Goal: Information Seeking & Learning: Learn about a topic

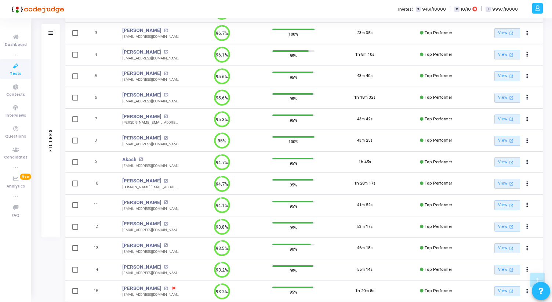
scroll to position [168, 0]
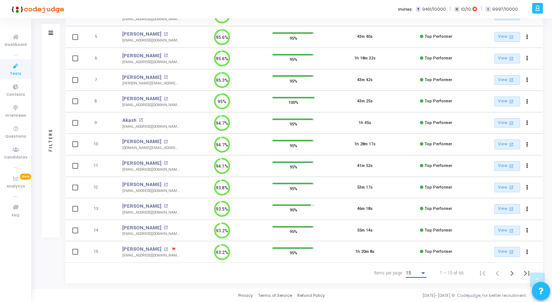
click at [420, 273] on div "Items per page:" at bounding box center [423, 273] width 7 height 6
click at [417, 268] on span "50" at bounding box center [416, 269] width 21 height 13
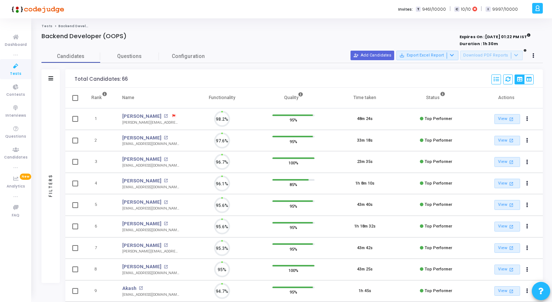
scroll to position [15, 19]
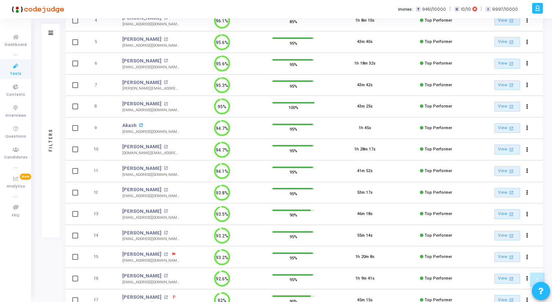
click at [140, 123] on mat-icon "open_in_new" at bounding box center [141, 125] width 4 height 4
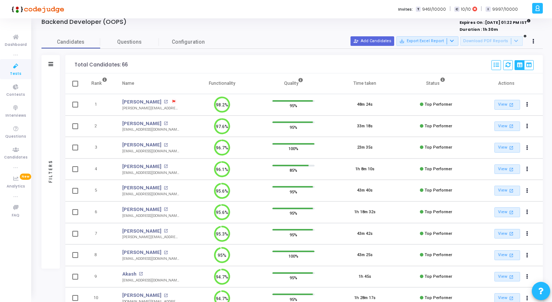
scroll to position [0, 0]
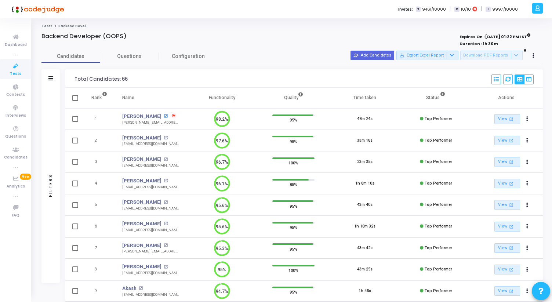
click at [164, 115] on mat-icon "open_in_new" at bounding box center [166, 116] width 4 height 4
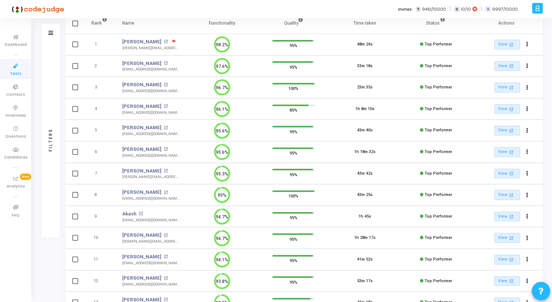
scroll to position [76, 0]
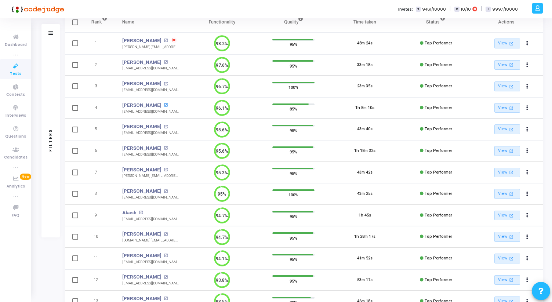
click at [164, 104] on mat-icon "open_in_new" at bounding box center [166, 105] width 4 height 4
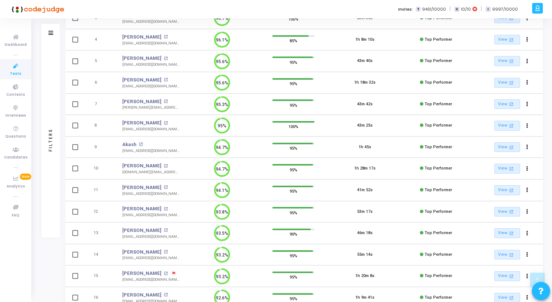
scroll to position [150, 0]
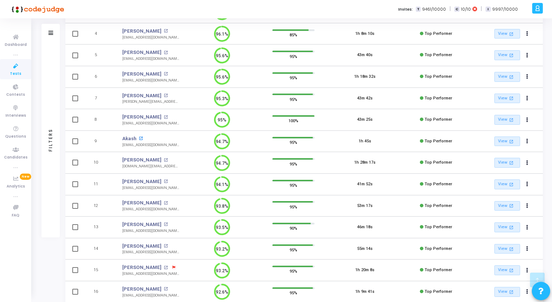
click at [140, 138] on mat-icon "open_in_new" at bounding box center [141, 139] width 4 height 4
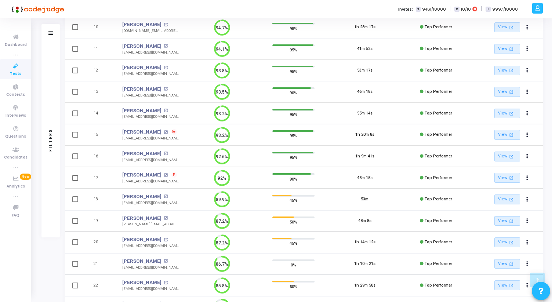
scroll to position [293, 0]
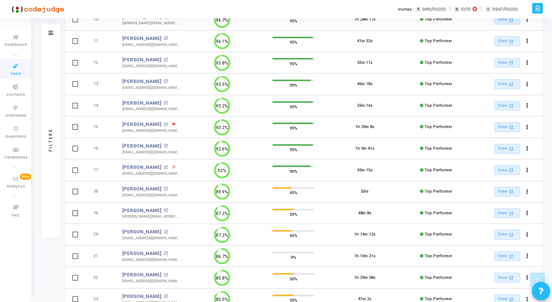
click at [163, 142] on div "Karan Choudhary open_in_new" at bounding box center [150, 145] width 57 height 7
click at [164, 144] on mat-icon "open_in_new" at bounding box center [166, 146] width 4 height 4
click at [164, 188] on mat-icon "open_in_new" at bounding box center [166, 189] width 4 height 4
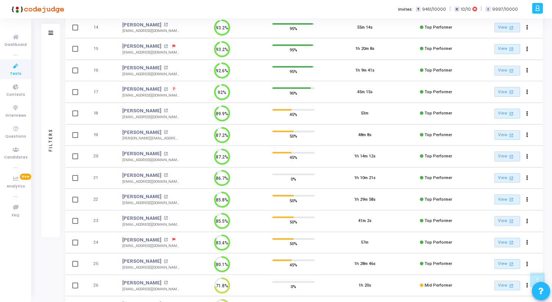
scroll to position [364, 0]
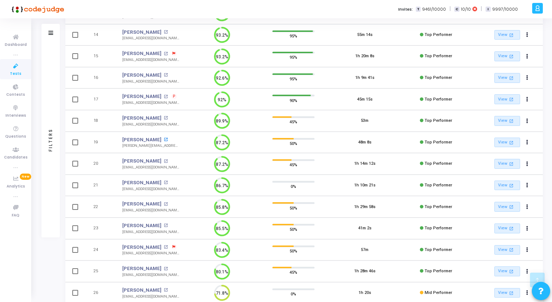
click at [164, 139] on mat-icon "open_in_new" at bounding box center [166, 140] width 4 height 4
click at [164, 161] on mat-icon "open_in_new" at bounding box center [166, 161] width 4 height 4
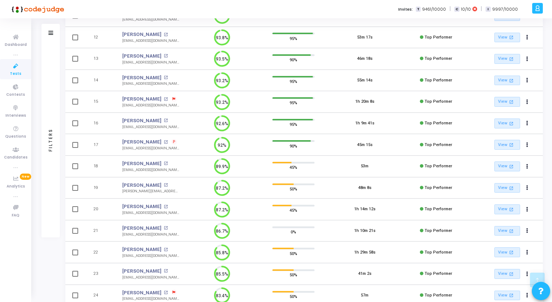
scroll to position [0, 0]
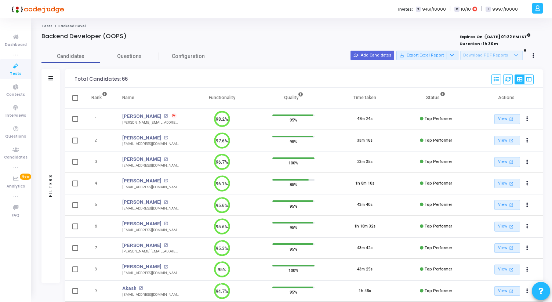
click at [12, 75] on span "Tests" at bounding box center [15, 74] width 11 height 6
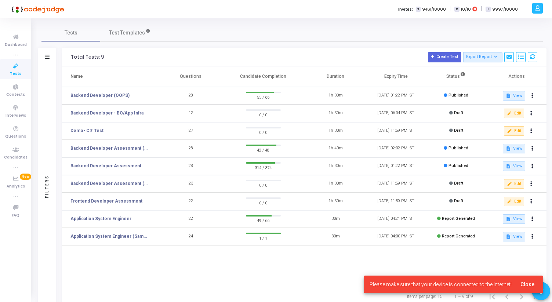
click at [528, 283] on span "Close" at bounding box center [528, 285] width 14 height 6
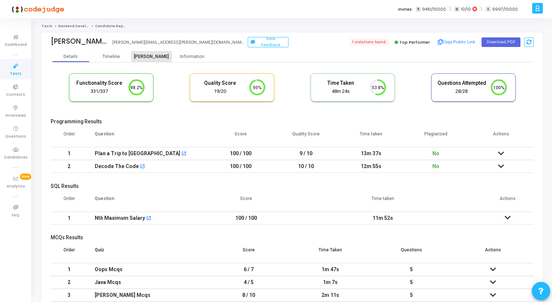
click at [155, 57] on div "[PERSON_NAME]" at bounding box center [151, 57] width 40 height 6
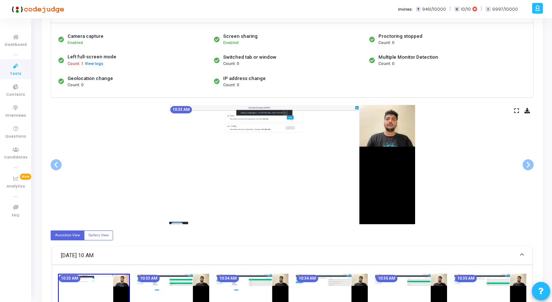
scroll to position [75, 0]
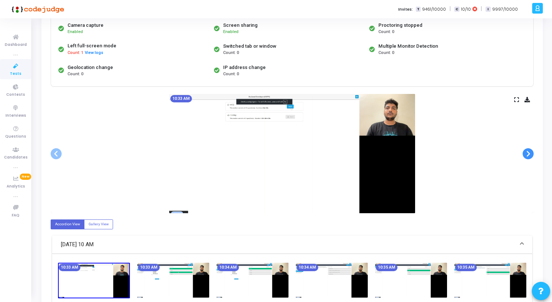
click at [528, 155] on span at bounding box center [528, 153] width 11 height 11
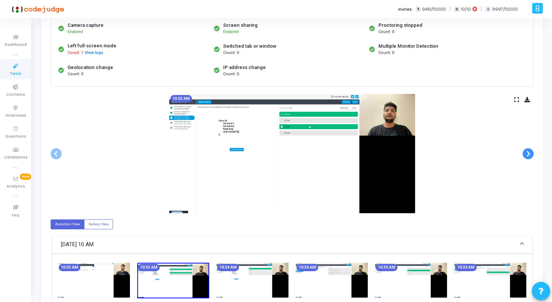
click at [528, 155] on span at bounding box center [528, 153] width 11 height 11
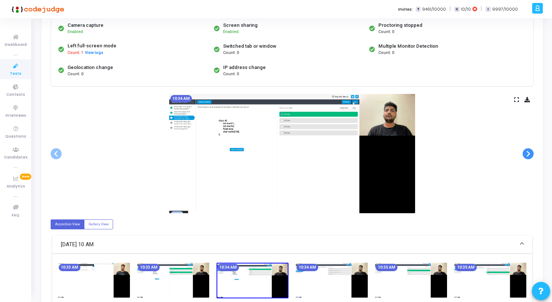
click at [528, 155] on span at bounding box center [528, 153] width 11 height 11
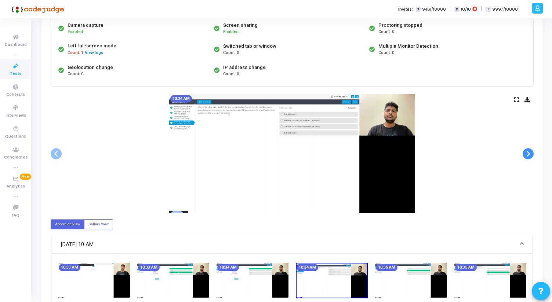
click at [528, 155] on span at bounding box center [528, 153] width 11 height 11
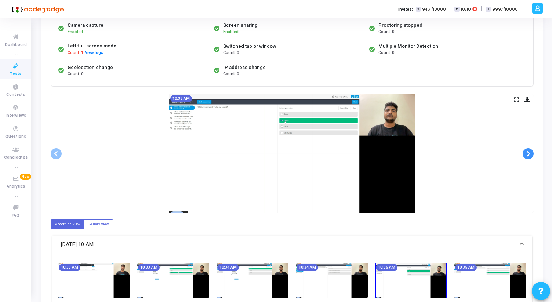
click at [528, 155] on span at bounding box center [528, 153] width 11 height 11
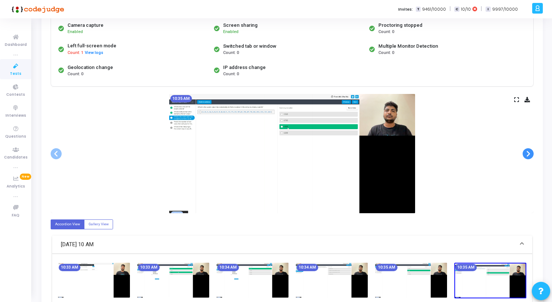
click at [528, 155] on span at bounding box center [528, 153] width 11 height 11
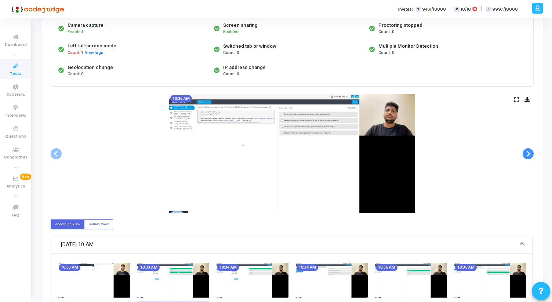
click at [528, 155] on span at bounding box center [528, 153] width 11 height 11
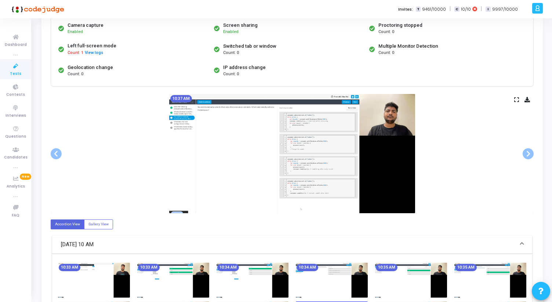
scroll to position [0, 0]
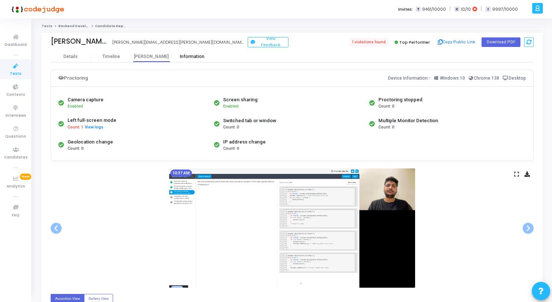
click at [196, 59] on div "Information" at bounding box center [192, 57] width 40 height 6
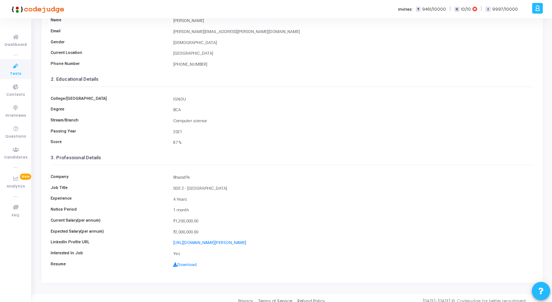
scroll to position [78, 0]
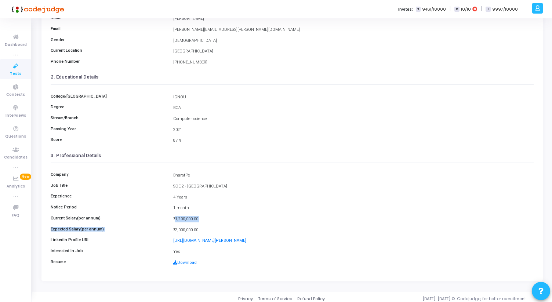
drag, startPoint x: 173, startPoint y: 218, endPoint x: 210, endPoint y: 228, distance: 38.0
click at [209, 227] on div "Company BharatPe Job Title SDE 2 - JAVA Experience 4 Years Notice Period 1 mont…" at bounding box center [292, 216] width 483 height 107
click at [210, 228] on div "₹2,000,000.00" at bounding box center [354, 230] width 368 height 6
drag, startPoint x: 207, startPoint y: 228, endPoint x: 46, endPoint y: 173, distance: 170.1
click at [46, 173] on kt-portlet-body "Details Timeline Proctor Information 1. Personal Details Name Dhruv khajotia Em…" at bounding box center [292, 127] width 502 height 308
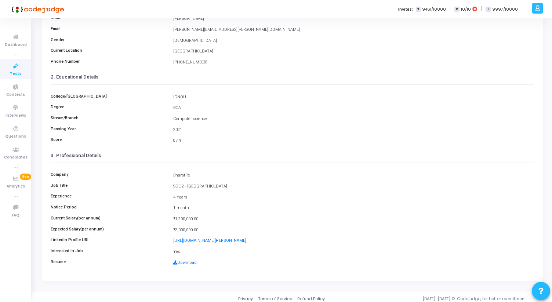
click at [46, 173] on kt-portlet-body "Details Timeline Proctor Information 1. Personal Details Name Dhruv khajotia Em…" at bounding box center [292, 127] width 502 height 308
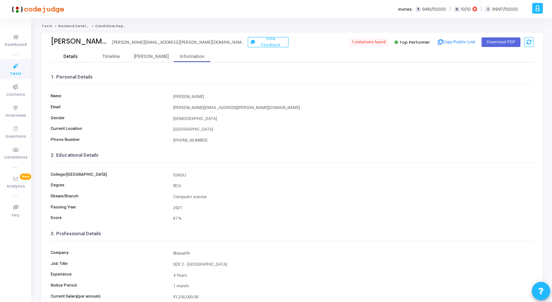
click at [75, 59] on div "Details" at bounding box center [71, 57] width 14 height 6
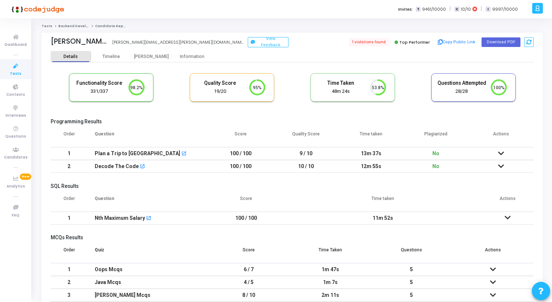
scroll to position [3, 3]
drag, startPoint x: 49, startPoint y: 40, endPoint x: 104, endPoint y: 41, distance: 54.7
click at [104, 41] on div "Dhruv Khajotia dhruv.khajotia@gmail.com View Feedback 1 violations found Top Pe…" at bounding box center [292, 42] width 502 height 18
copy div "Dhruv Khajotia"
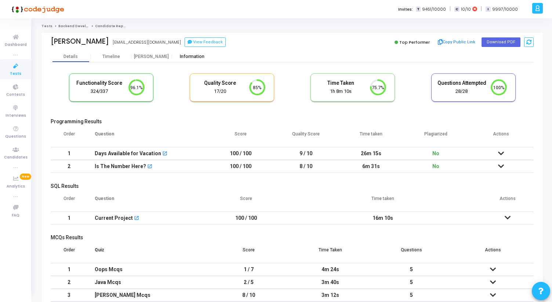
click at [185, 56] on div "Information" at bounding box center [192, 57] width 40 height 6
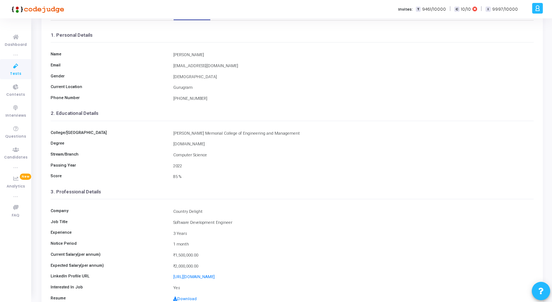
scroll to position [82, 0]
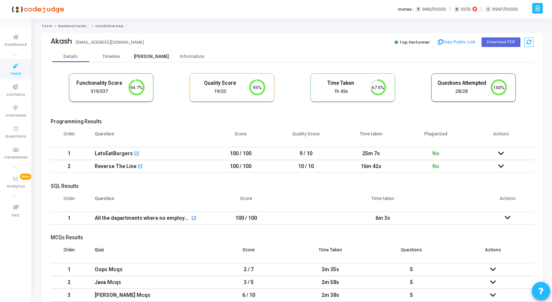
click at [150, 54] on div "[PERSON_NAME]" at bounding box center [151, 57] width 40 height 6
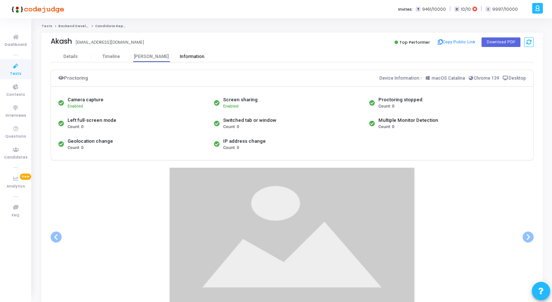
click at [189, 58] on div "Information" at bounding box center [192, 57] width 40 height 6
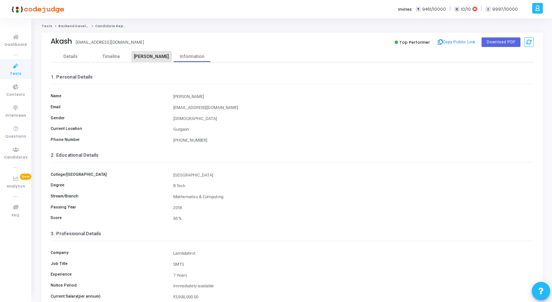
click at [151, 58] on div "[PERSON_NAME]" at bounding box center [151, 57] width 40 height 6
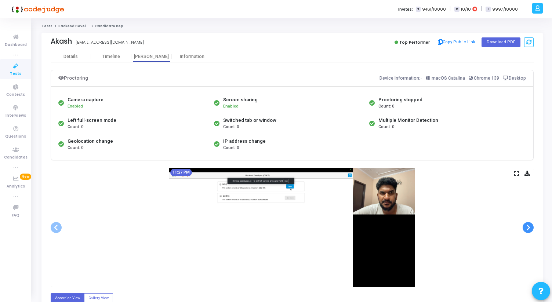
click at [531, 225] on span at bounding box center [528, 227] width 11 height 11
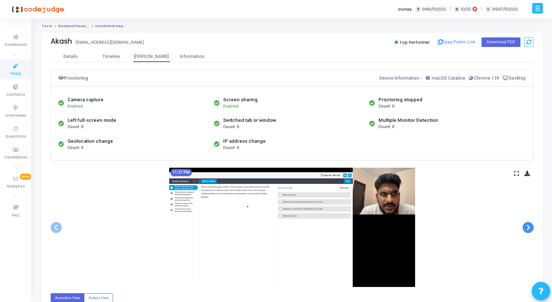
click at [531, 225] on span at bounding box center [528, 227] width 11 height 11
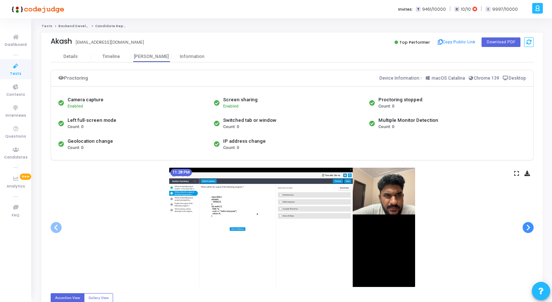
click at [531, 225] on span at bounding box center [528, 227] width 11 height 11
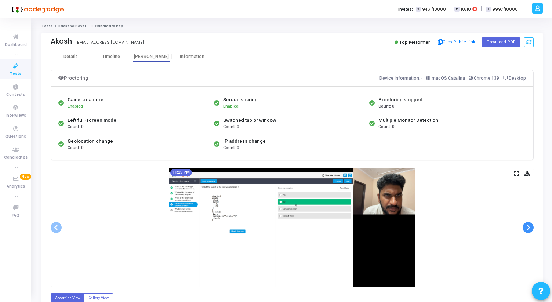
click at [531, 225] on span at bounding box center [528, 227] width 11 height 11
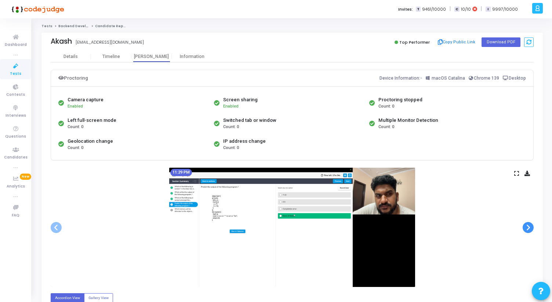
click at [531, 225] on span at bounding box center [528, 227] width 11 height 11
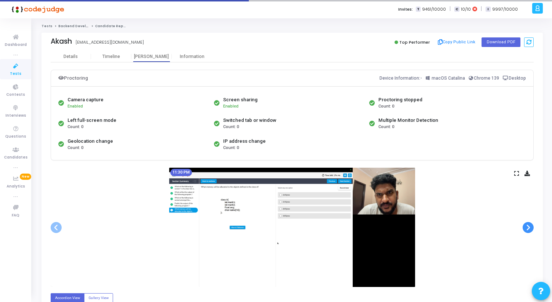
click at [531, 225] on span at bounding box center [528, 227] width 11 height 11
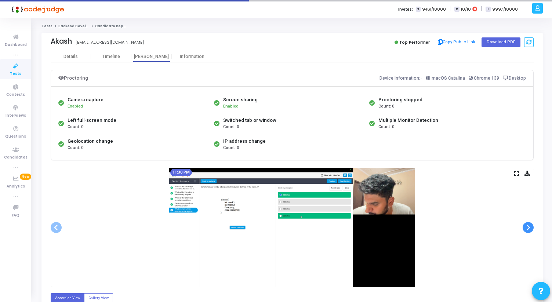
click at [531, 225] on span at bounding box center [528, 227] width 11 height 11
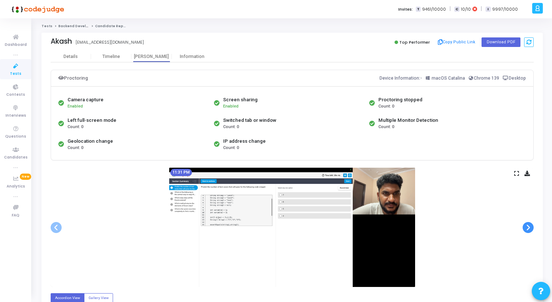
click at [531, 225] on span at bounding box center [528, 227] width 11 height 11
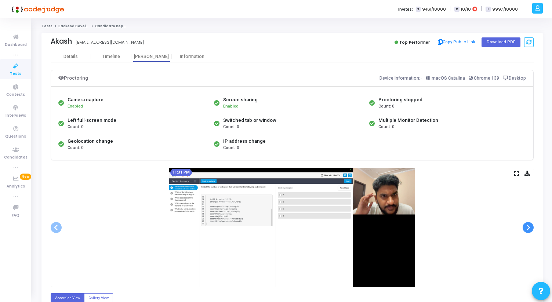
click at [531, 225] on span at bounding box center [528, 227] width 11 height 11
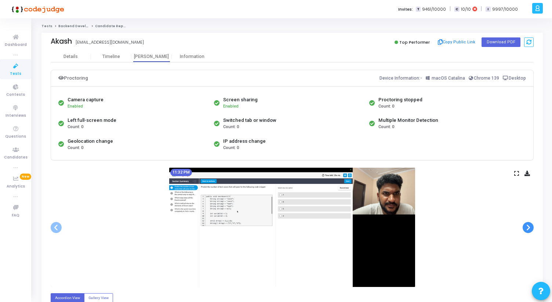
click at [531, 225] on span at bounding box center [528, 227] width 11 height 11
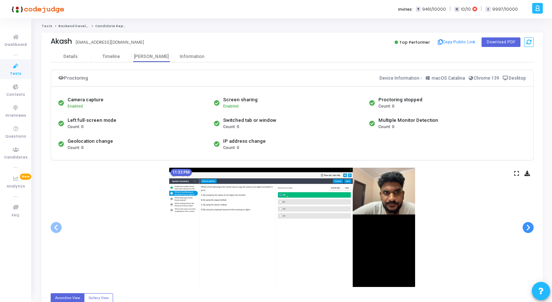
click at [531, 225] on span at bounding box center [528, 227] width 11 height 11
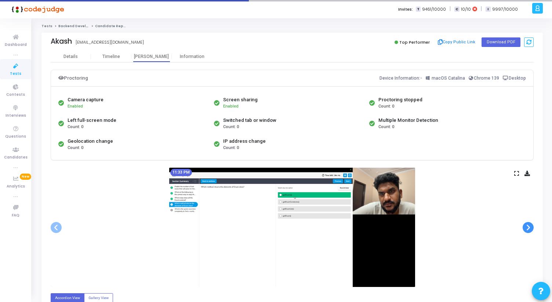
click at [531, 225] on span at bounding box center [528, 227] width 11 height 11
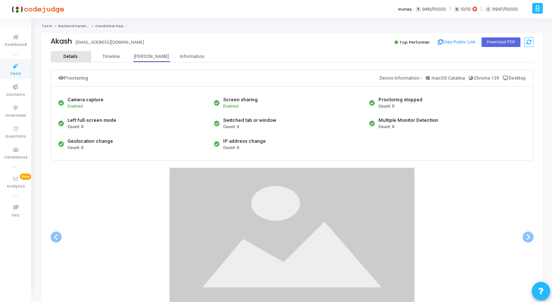
click at [70, 57] on div "Details" at bounding box center [71, 57] width 14 height 6
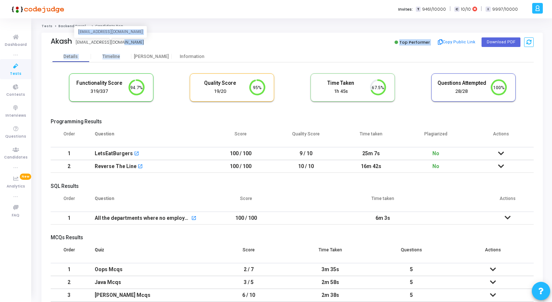
drag, startPoint x: 123, startPoint y: 45, endPoint x: 106, endPoint y: 73, distance: 32.9
click at [98, 63] on div "Akash [EMAIL_ADDRESS][DOMAIN_NAME] [EMAIL_ADDRESS][DOMAIN_NAME] Top Performer C…" at bounding box center [292, 188] width 502 height 310
click at [122, 40] on div "Akash [EMAIL_ADDRESS][DOMAIN_NAME] [EMAIL_ADDRESS][DOMAIN_NAME]" at bounding box center [170, 42] width 238 height 11
drag, startPoint x: 122, startPoint y: 40, endPoint x: 77, endPoint y: 42, distance: 45.6
click at [77, 42] on div "Akash [EMAIL_ADDRESS][DOMAIN_NAME] [EMAIL_ADDRESS][DOMAIN_NAME]" at bounding box center [170, 42] width 238 height 11
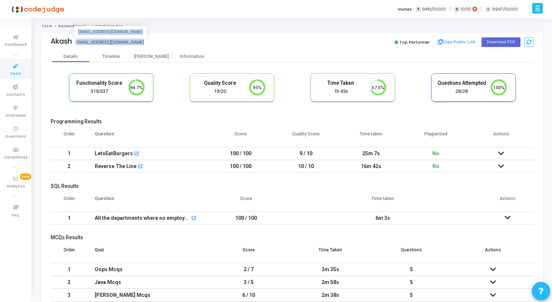
copy div "[EMAIL_ADDRESS][DOMAIN_NAME]"
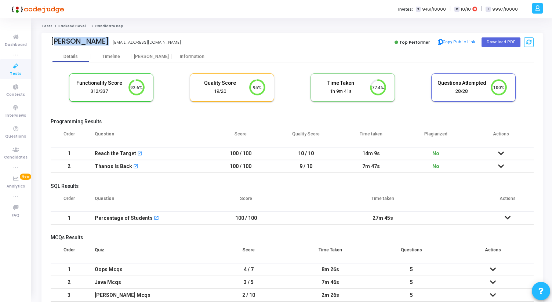
drag, startPoint x: 52, startPoint y: 39, endPoint x: 116, endPoint y: 40, distance: 63.9
click at [116, 40] on div "Karan Choudhary Karan Choudhary karaniitb007@gmail.com" at bounding box center [170, 42] width 238 height 11
copy div "Karan Choudhary Karan Choudhary"
click at [154, 54] on div "[PERSON_NAME]" at bounding box center [151, 57] width 40 height 6
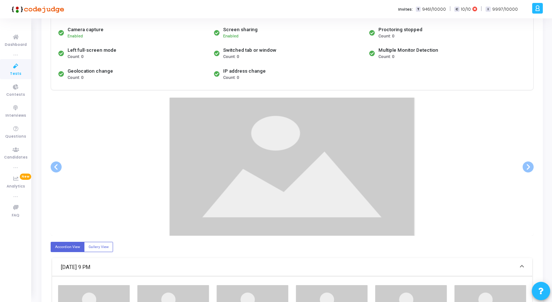
scroll to position [90, 0]
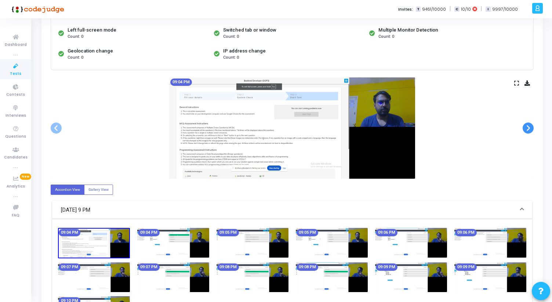
click at [528, 127] on span at bounding box center [528, 128] width 11 height 11
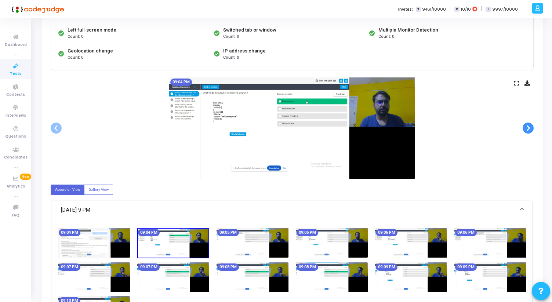
click at [528, 127] on span at bounding box center [528, 128] width 11 height 11
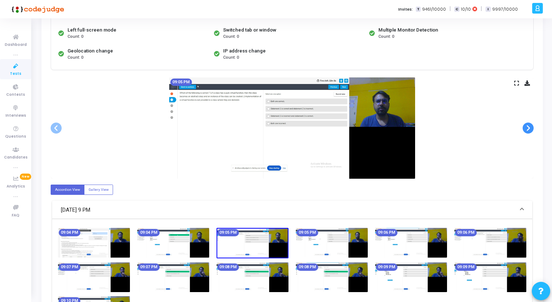
click at [528, 127] on span at bounding box center [528, 128] width 11 height 11
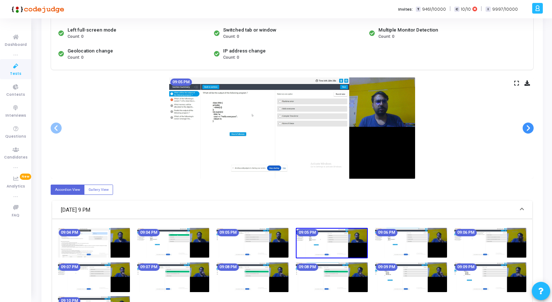
click at [528, 127] on span at bounding box center [528, 128] width 11 height 11
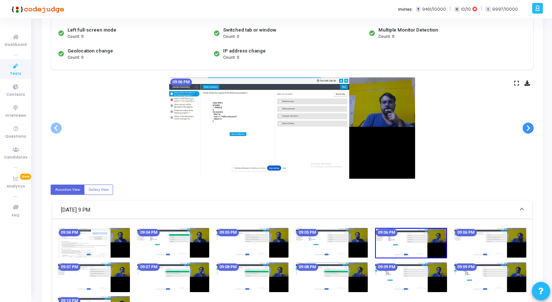
click at [528, 127] on span at bounding box center [528, 128] width 11 height 11
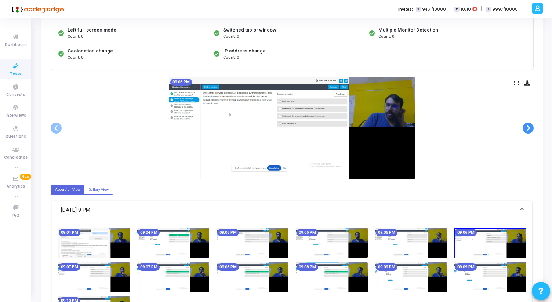
click at [528, 127] on span at bounding box center [528, 128] width 11 height 11
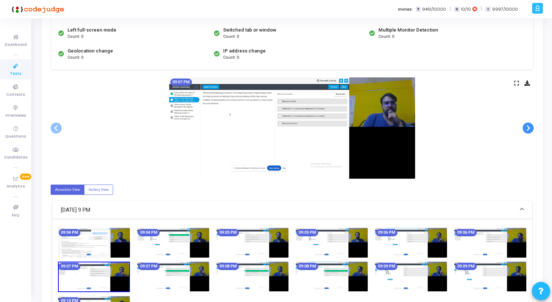
click at [528, 127] on span at bounding box center [528, 128] width 11 height 11
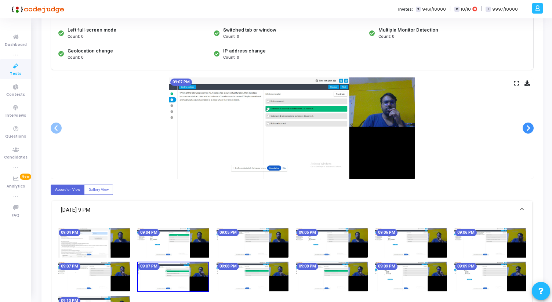
click at [528, 127] on span at bounding box center [528, 128] width 11 height 11
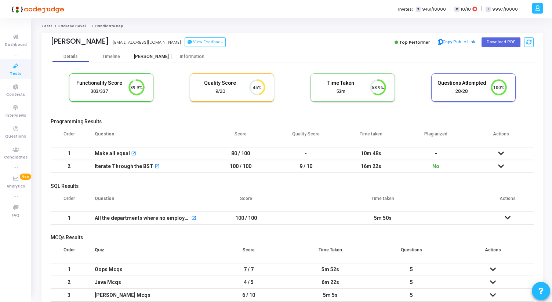
click at [152, 59] on div "[PERSON_NAME]" at bounding box center [151, 57] width 40 height 6
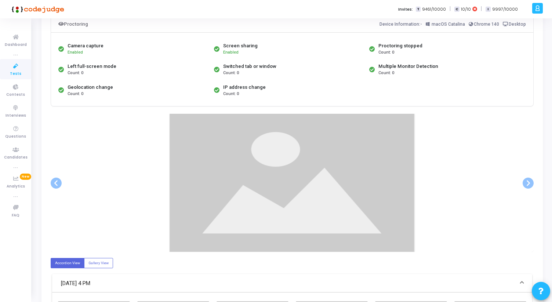
scroll to position [58, 0]
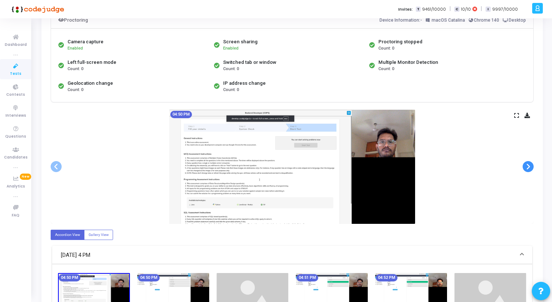
click at [528, 168] on span at bounding box center [528, 166] width 11 height 11
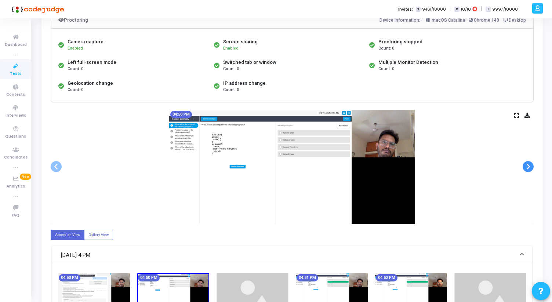
click at [528, 168] on span at bounding box center [528, 166] width 11 height 11
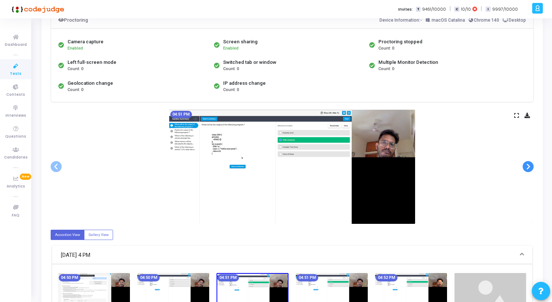
click at [530, 167] on span at bounding box center [528, 166] width 11 height 11
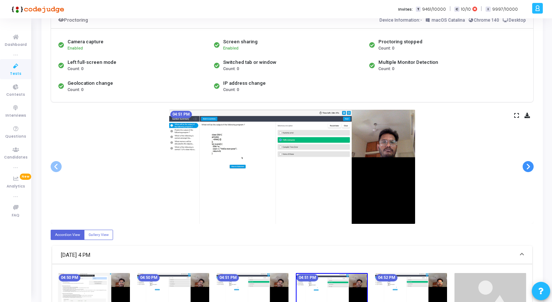
click at [530, 167] on span at bounding box center [528, 166] width 11 height 11
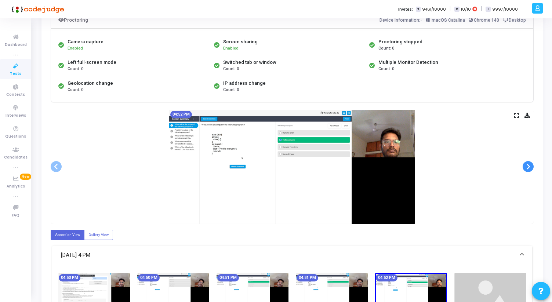
click at [530, 167] on span at bounding box center [528, 166] width 11 height 11
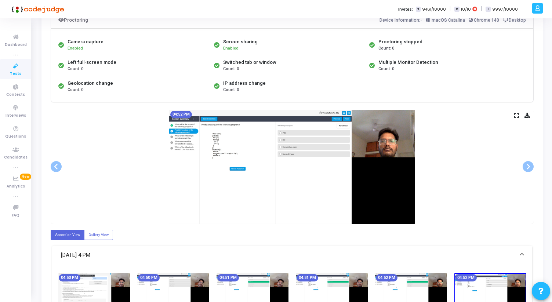
click at [517, 115] on icon at bounding box center [516, 115] width 5 height 4
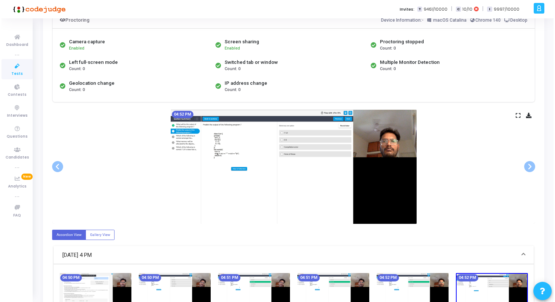
scroll to position [0, 0]
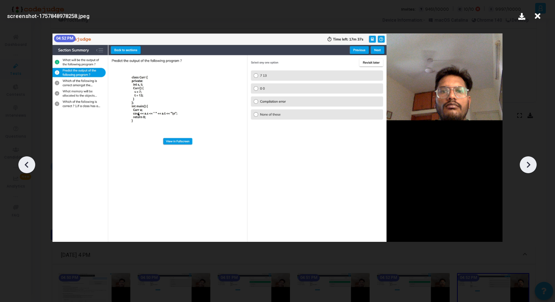
click at [532, 167] on icon at bounding box center [528, 164] width 11 height 11
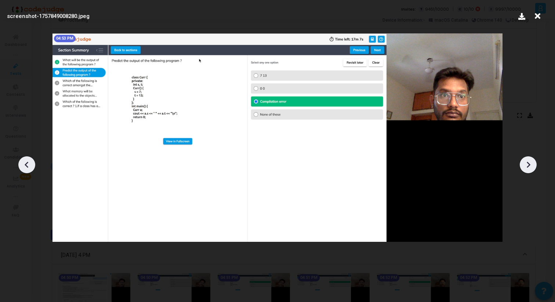
click at [532, 167] on icon at bounding box center [528, 164] width 11 height 11
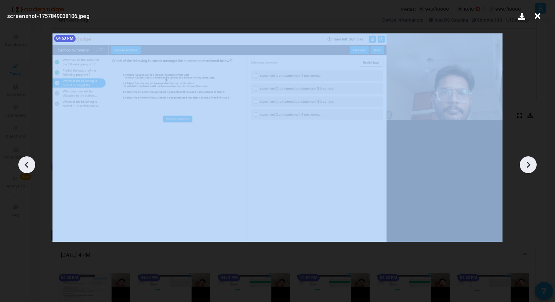
click at [532, 167] on icon at bounding box center [528, 164] width 11 height 11
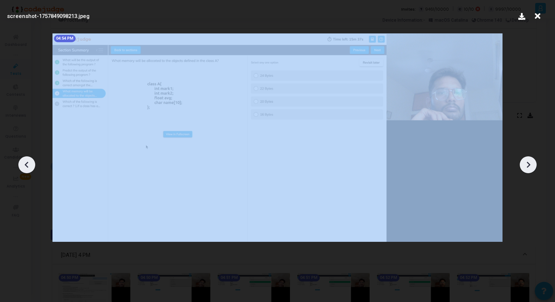
click at [532, 167] on icon at bounding box center [528, 164] width 11 height 11
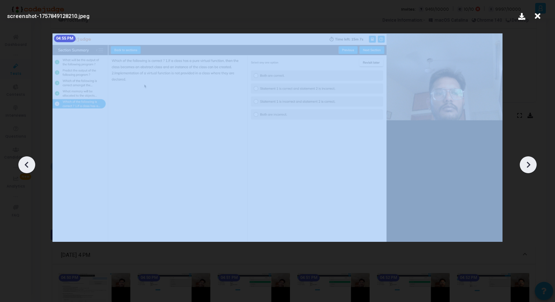
click at [532, 167] on icon at bounding box center [528, 164] width 11 height 11
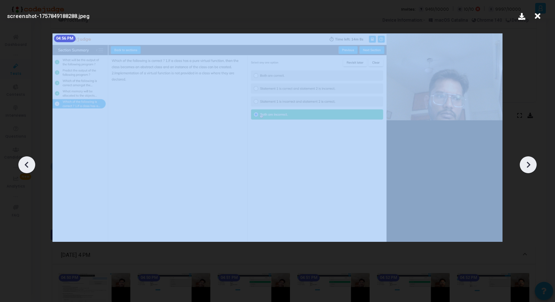
click at [532, 167] on icon at bounding box center [528, 164] width 11 height 11
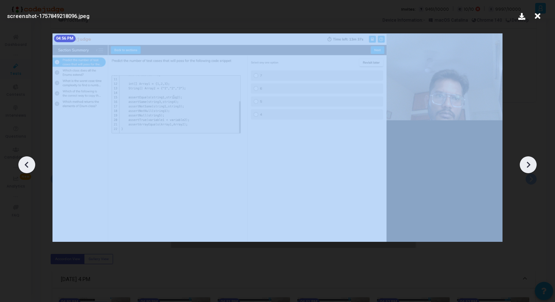
click at [532, 167] on icon at bounding box center [528, 164] width 11 height 11
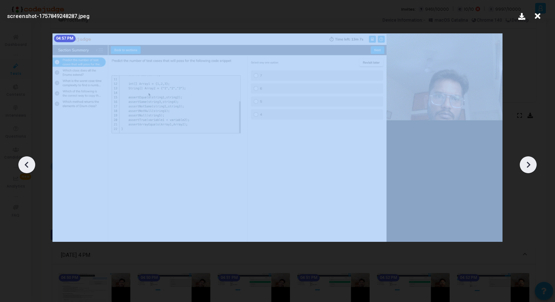
click at [532, 167] on icon at bounding box center [528, 164] width 11 height 11
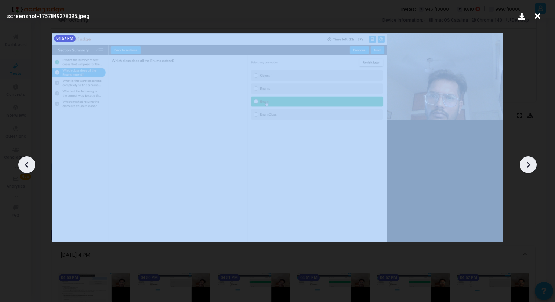
click at [532, 167] on icon at bounding box center [528, 164] width 11 height 11
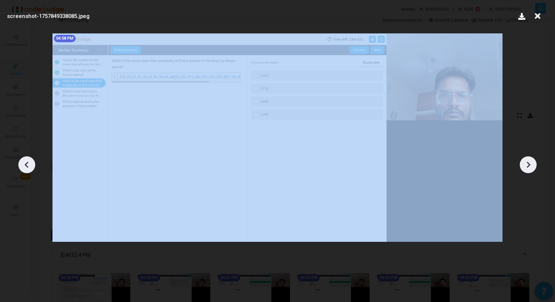
click at [532, 167] on icon at bounding box center [528, 164] width 11 height 11
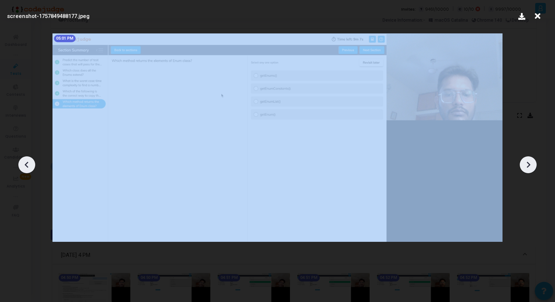
click at [532, 167] on icon at bounding box center [528, 164] width 11 height 11
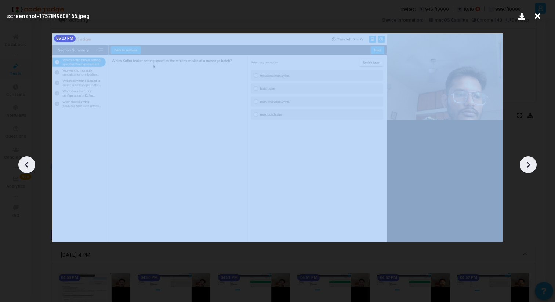
click at [532, 167] on icon at bounding box center [528, 164] width 11 height 11
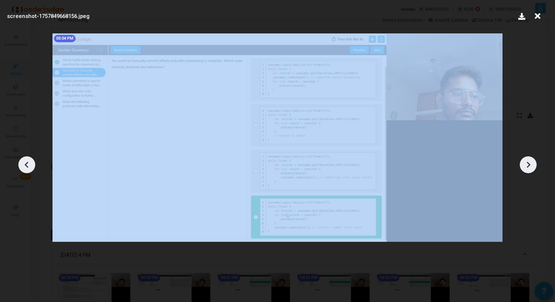
click at [532, 167] on icon at bounding box center [528, 164] width 11 height 11
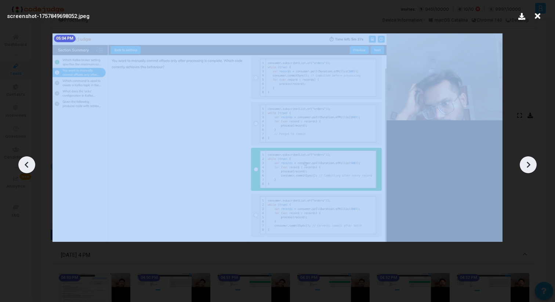
click at [532, 167] on icon at bounding box center [528, 164] width 11 height 11
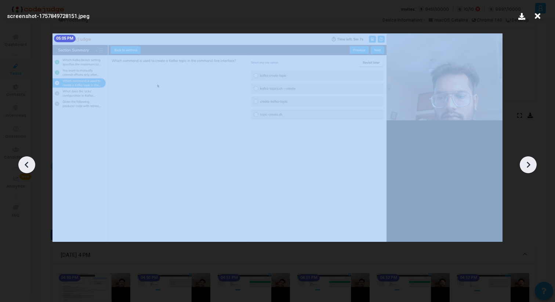
click at [532, 167] on icon at bounding box center [528, 164] width 11 height 11
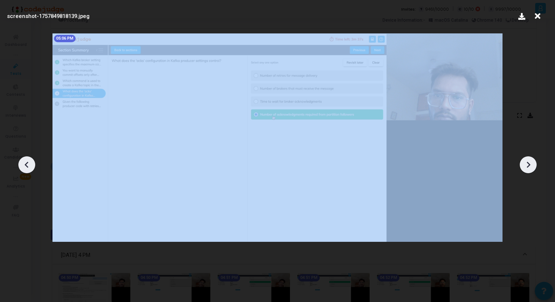
click at [532, 167] on icon at bounding box center [528, 164] width 11 height 11
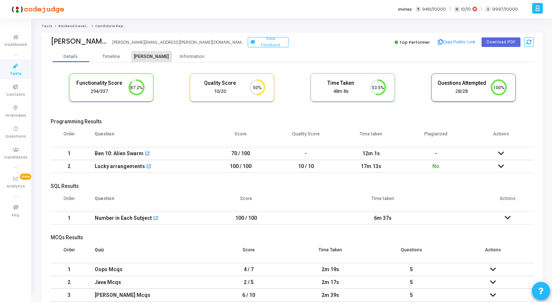
click at [147, 55] on div "[PERSON_NAME]" at bounding box center [151, 57] width 40 height 6
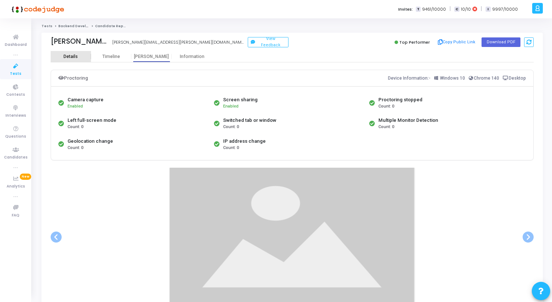
click at [73, 51] on div "Details" at bounding box center [71, 56] width 40 height 11
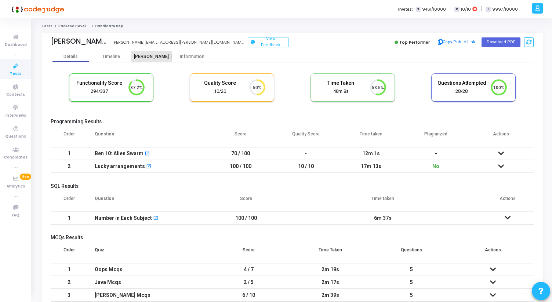
click at [153, 55] on div "[PERSON_NAME]" at bounding box center [151, 57] width 40 height 6
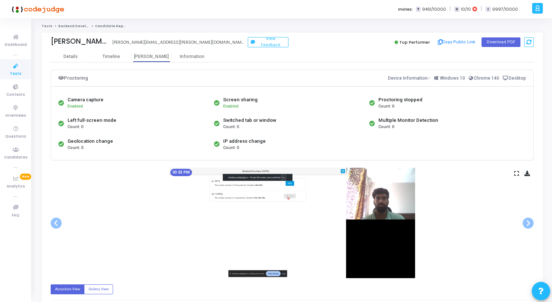
click at [517, 172] on icon at bounding box center [516, 173] width 5 height 4
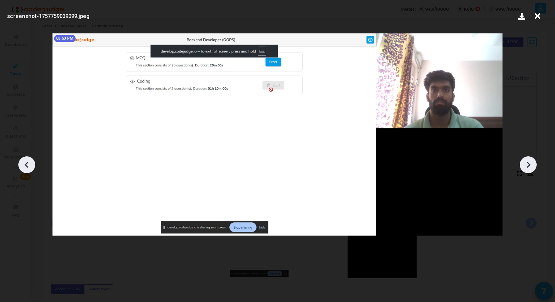
click at [529, 166] on icon at bounding box center [528, 164] width 11 height 11
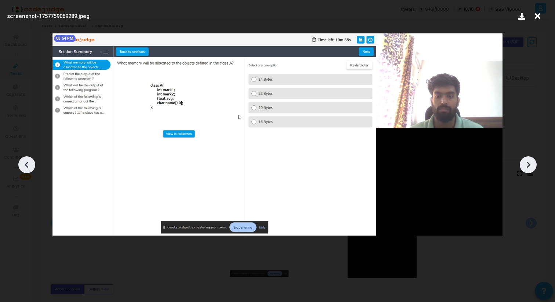
click at [529, 166] on icon at bounding box center [528, 164] width 11 height 11
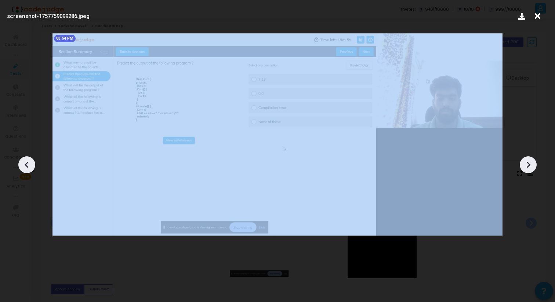
click at [529, 166] on icon at bounding box center [528, 164] width 11 height 11
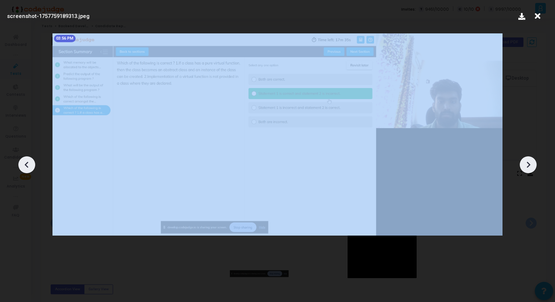
click at [529, 166] on icon at bounding box center [528, 164] width 11 height 11
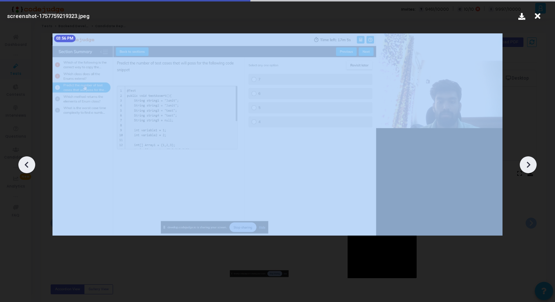
click at [529, 166] on icon at bounding box center [528, 164] width 11 height 11
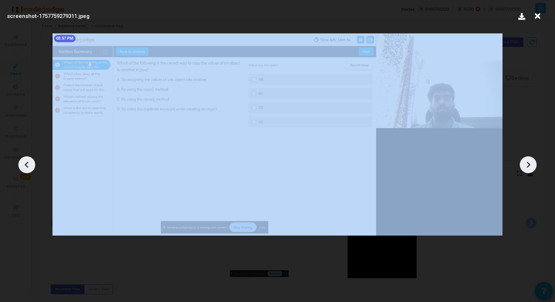
click at [529, 166] on icon at bounding box center [528, 164] width 11 height 11
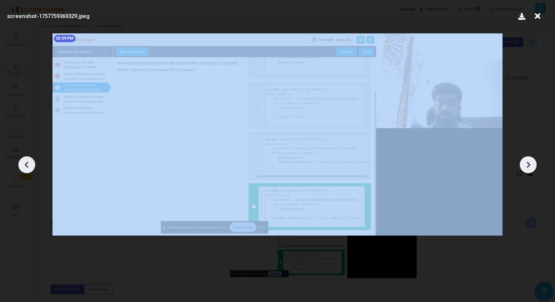
click at [529, 166] on icon at bounding box center [528, 164] width 11 height 11
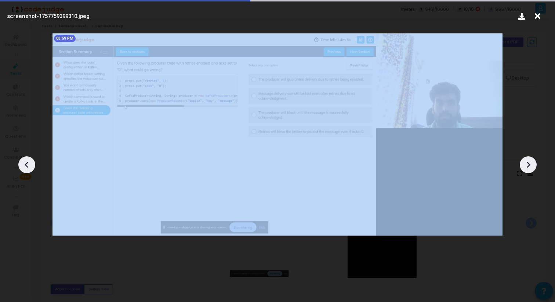
click at [529, 166] on icon at bounding box center [528, 164] width 11 height 11
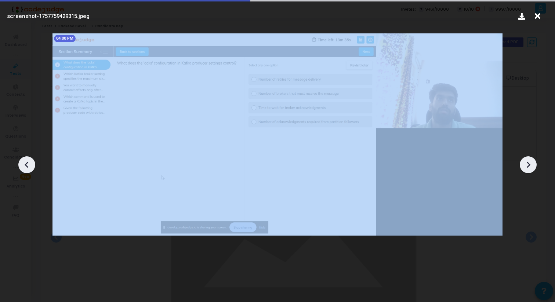
click at [529, 166] on icon at bounding box center [528, 164] width 11 height 11
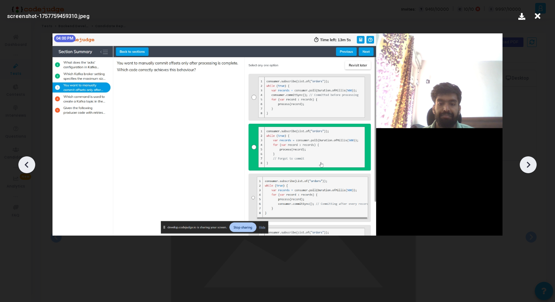
drag, startPoint x: 529, startPoint y: 166, endPoint x: 417, endPoint y: 115, distance: 123.1
click at [433, 120] on div "screenshot-1757759459310.jpeg 04:00 PM" at bounding box center [277, 151] width 555 height 302
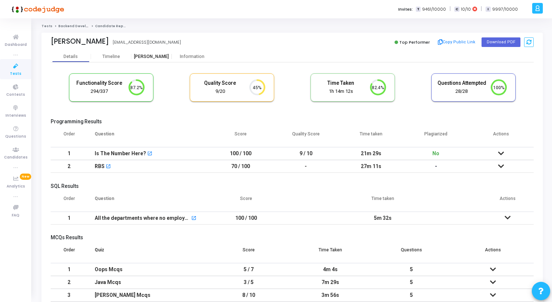
click at [145, 57] on div "[PERSON_NAME]" at bounding box center [151, 57] width 40 height 6
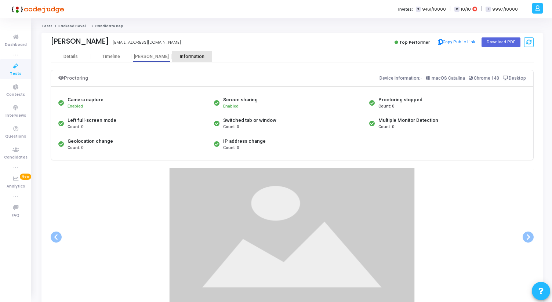
click at [186, 54] on div "Information" at bounding box center [192, 57] width 40 height 6
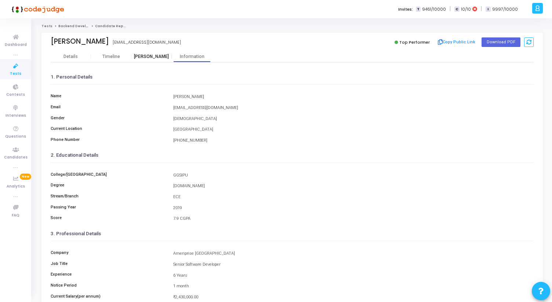
click at [149, 58] on div "[PERSON_NAME]" at bounding box center [151, 57] width 40 height 6
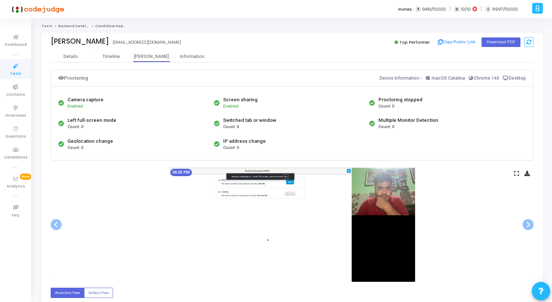
click at [516, 176] on icon at bounding box center [516, 173] width 5 height 4
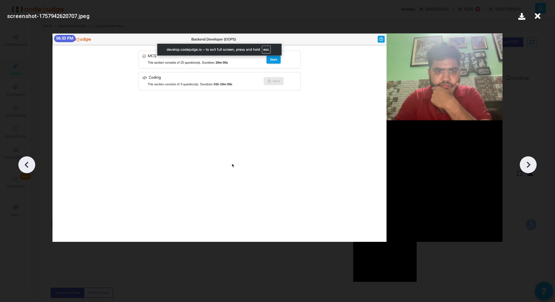
click at [529, 160] on icon at bounding box center [528, 164] width 11 height 11
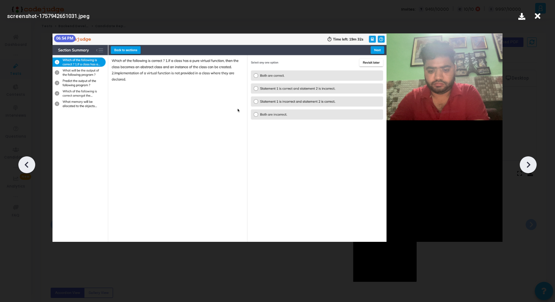
click at [529, 160] on icon at bounding box center [528, 164] width 11 height 11
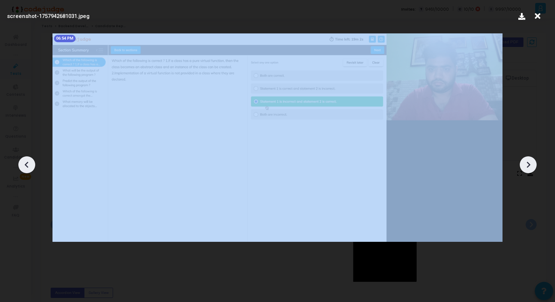
click at [529, 160] on icon at bounding box center [528, 164] width 11 height 11
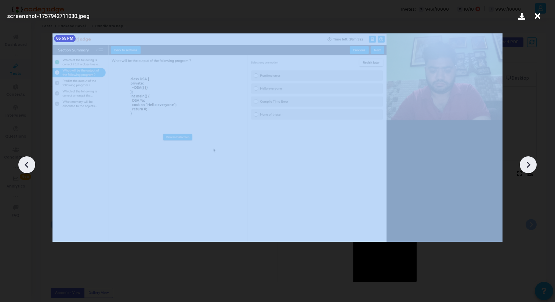
click at [529, 160] on icon at bounding box center [528, 164] width 11 height 11
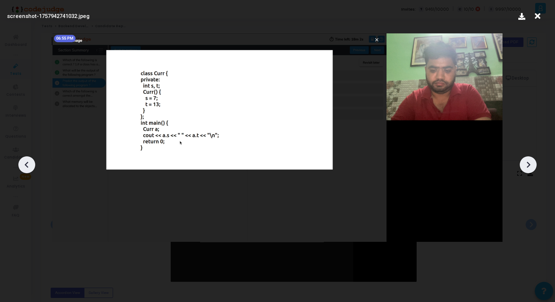
click at [529, 160] on icon at bounding box center [528, 164] width 11 height 11
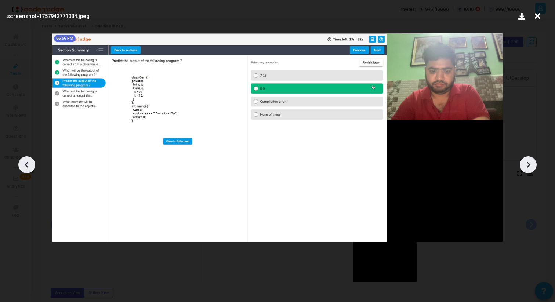
click at [529, 160] on icon at bounding box center [528, 164] width 11 height 11
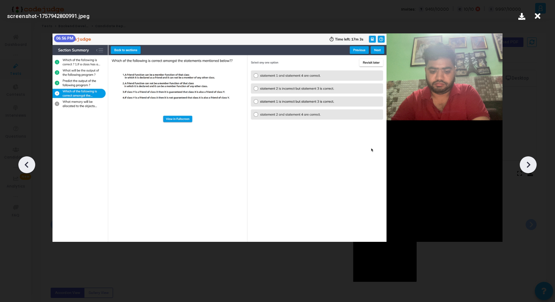
click at [529, 160] on icon at bounding box center [528, 164] width 11 height 11
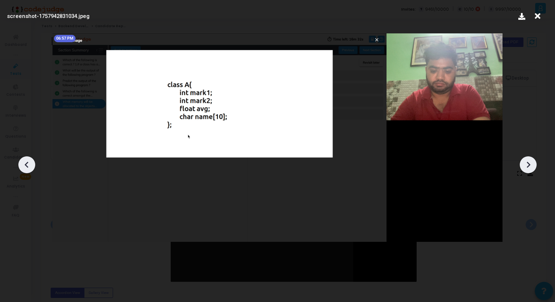
click at [529, 160] on icon at bounding box center [528, 164] width 11 height 11
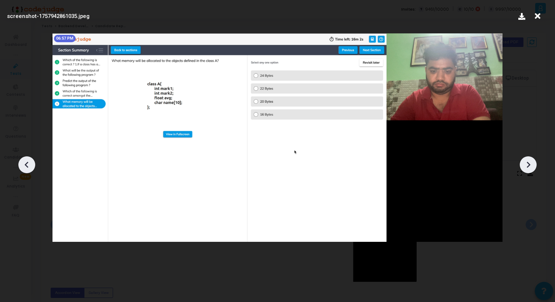
click at [529, 160] on icon at bounding box center [528, 164] width 11 height 11
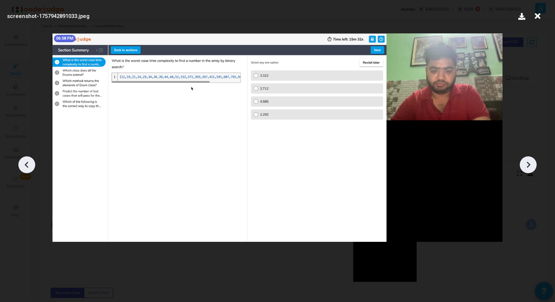
click at [529, 160] on icon at bounding box center [528, 164] width 11 height 11
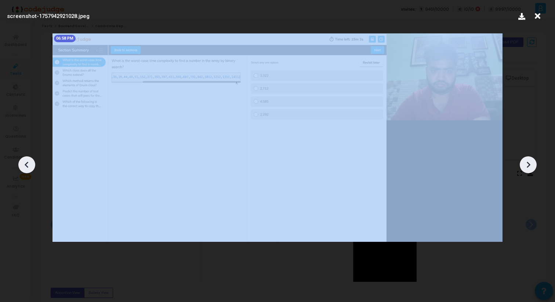
click at [529, 160] on icon at bounding box center [528, 164] width 11 height 11
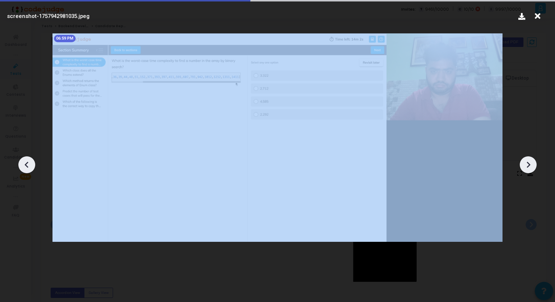
click at [529, 160] on icon at bounding box center [528, 164] width 11 height 11
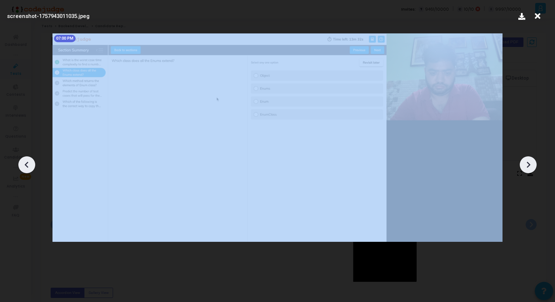
click at [529, 161] on icon at bounding box center [528, 164] width 11 height 11
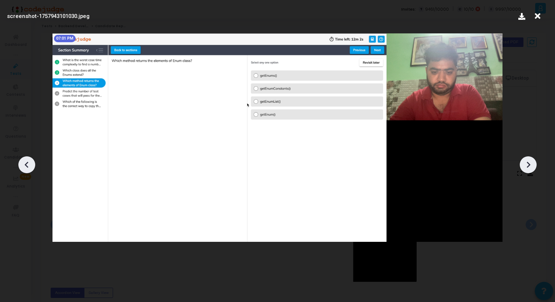
click at [529, 161] on icon at bounding box center [528, 164] width 11 height 11
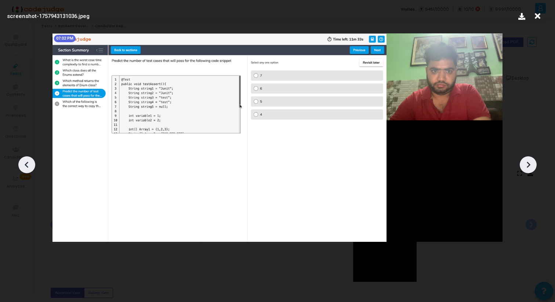
click at [529, 161] on icon at bounding box center [528, 164] width 11 height 11
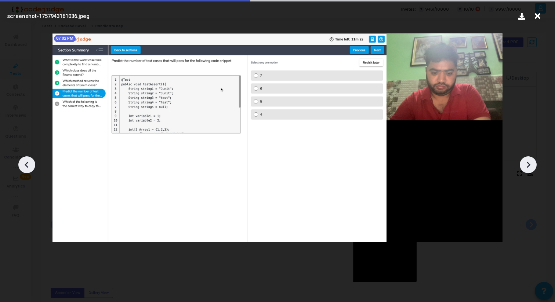
click at [529, 161] on icon at bounding box center [528, 164] width 11 height 11
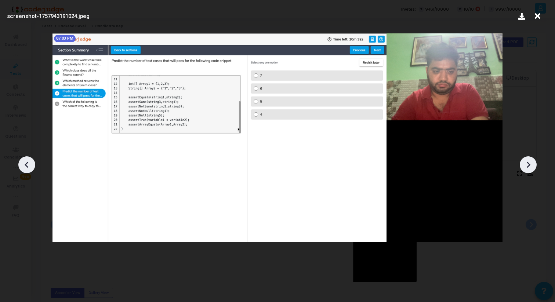
click at [529, 161] on icon at bounding box center [528, 164] width 11 height 11
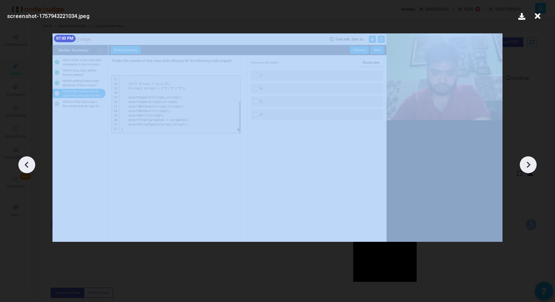
click at [529, 161] on icon at bounding box center [528, 164] width 11 height 11
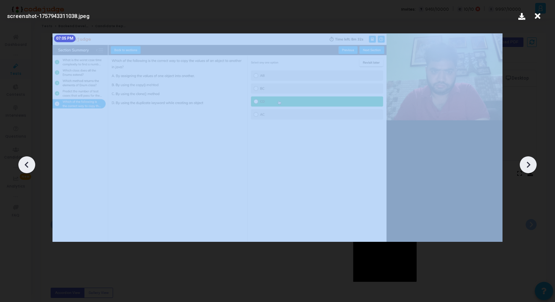
click at [529, 161] on icon at bounding box center [528, 164] width 11 height 11
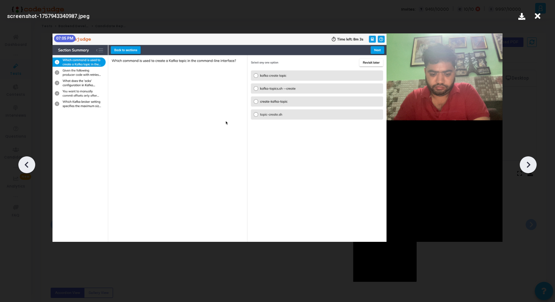
click at [529, 162] on icon at bounding box center [528, 164] width 11 height 11
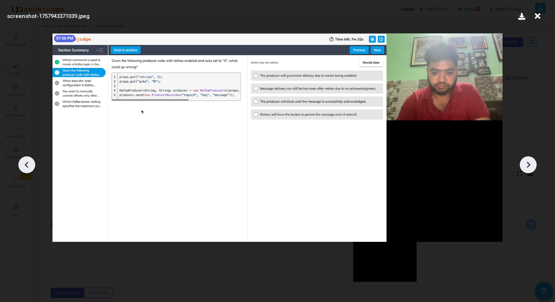
click at [529, 162] on icon at bounding box center [528, 164] width 11 height 11
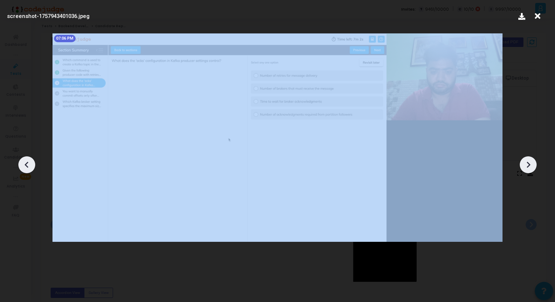
click at [529, 162] on icon at bounding box center [528, 164] width 11 height 11
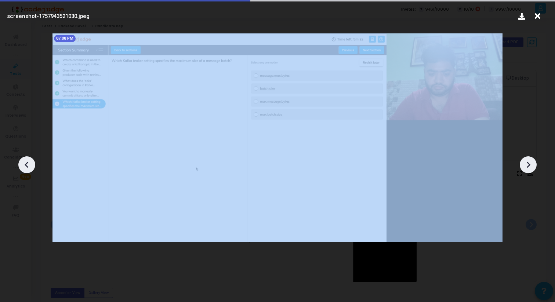
click at [529, 162] on icon at bounding box center [528, 164] width 11 height 11
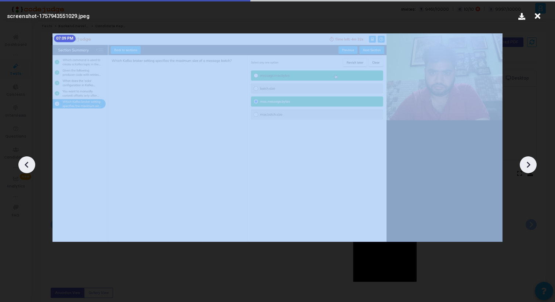
click at [529, 162] on icon at bounding box center [528, 164] width 11 height 11
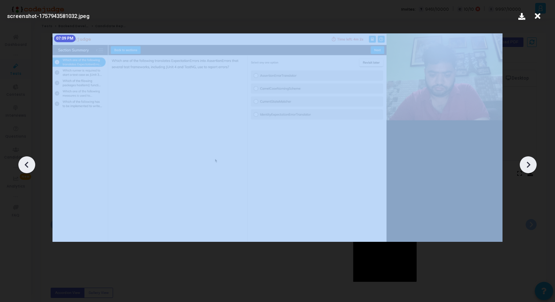
click at [529, 162] on icon at bounding box center [528, 164] width 11 height 11
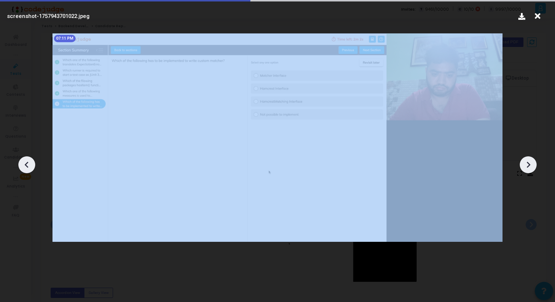
click at [529, 162] on icon at bounding box center [528, 164] width 11 height 11
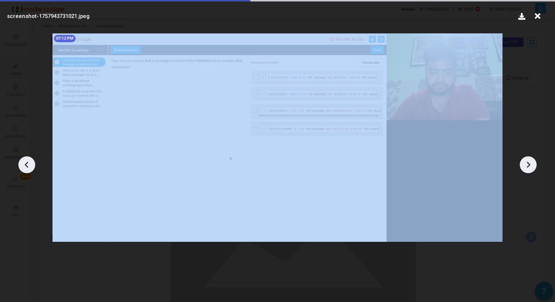
click at [529, 162] on icon at bounding box center [528, 164] width 11 height 11
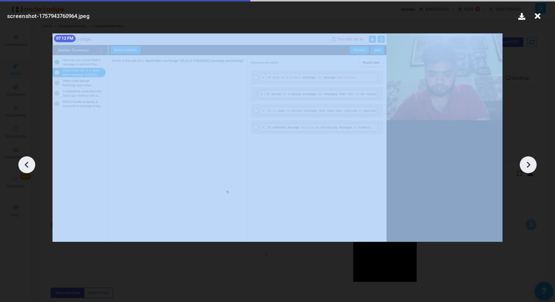
click at [529, 162] on icon at bounding box center [528, 164] width 11 height 11
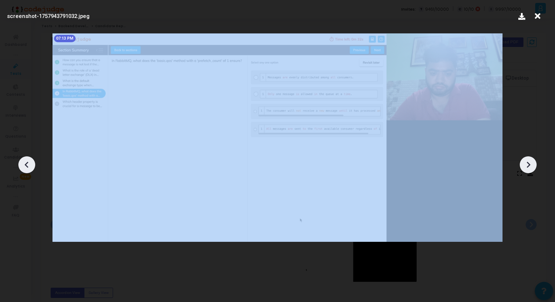
click at [529, 162] on icon at bounding box center [528, 164] width 11 height 11
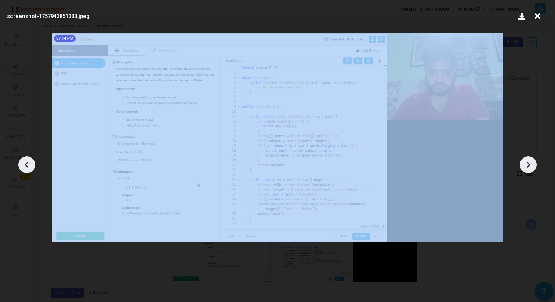
click at [529, 162] on icon at bounding box center [528, 164] width 11 height 11
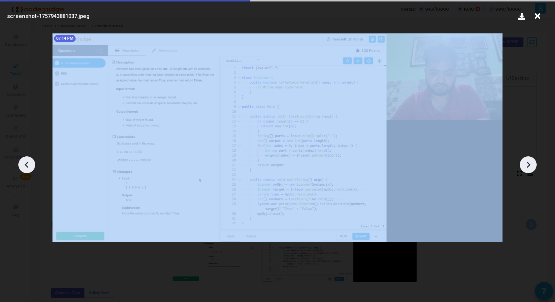
click at [529, 162] on icon at bounding box center [528, 164] width 11 height 11
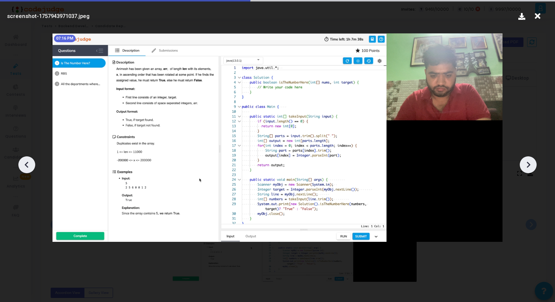
click at [529, 162] on icon at bounding box center [528, 164] width 11 height 11
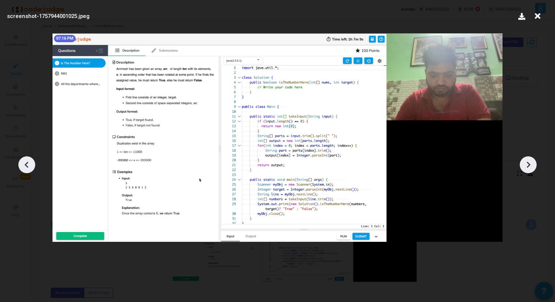
click at [529, 162] on icon at bounding box center [528, 164] width 11 height 11
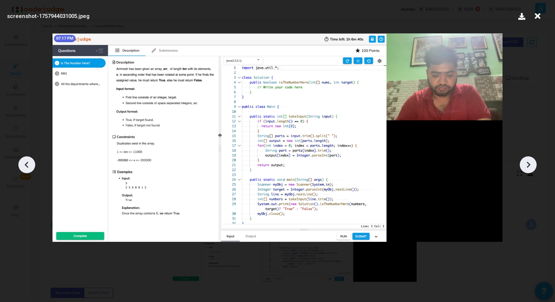
click at [529, 162] on icon at bounding box center [528, 164] width 11 height 11
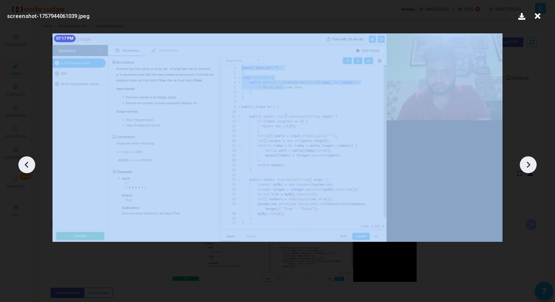
drag, startPoint x: 291, startPoint y: 166, endPoint x: 282, endPoint y: 170, distance: 9.8
click at [285, 168] on div "screenshot-1757944061039.jpeg 07:17 PM" at bounding box center [277, 151] width 555 height 302
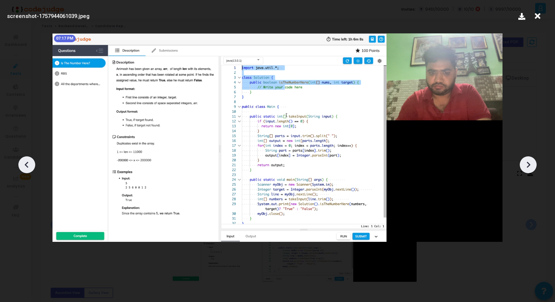
click at [21, 164] on icon at bounding box center [26, 164] width 11 height 11
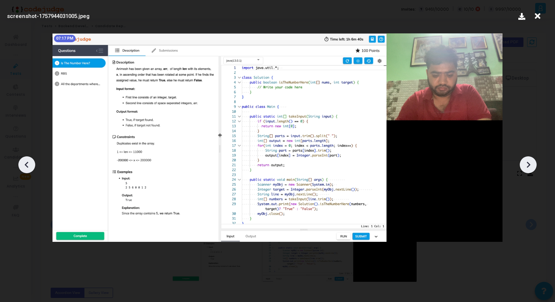
click at [21, 164] on icon at bounding box center [26, 164] width 11 height 11
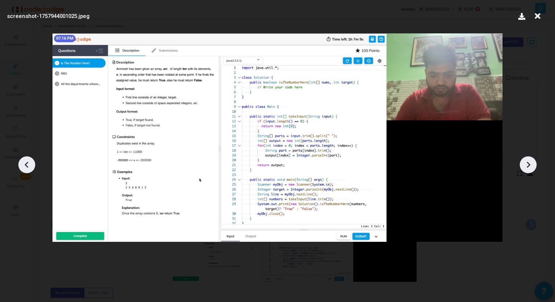
click at [21, 164] on icon at bounding box center [26, 164] width 11 height 11
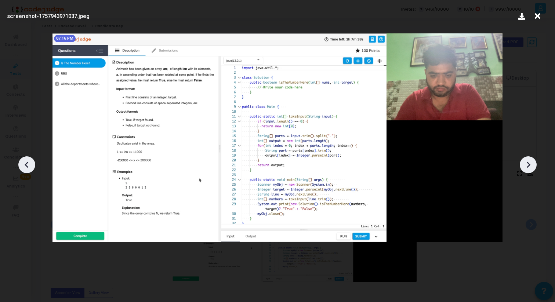
click at [21, 164] on icon at bounding box center [26, 164] width 11 height 11
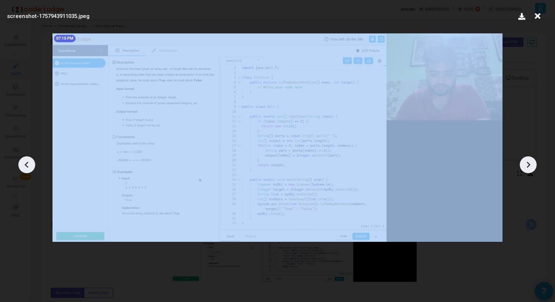
click at [21, 164] on icon at bounding box center [26, 164] width 11 height 11
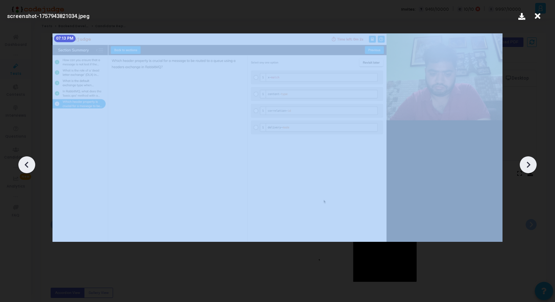
click at [21, 164] on icon at bounding box center [26, 164] width 11 height 11
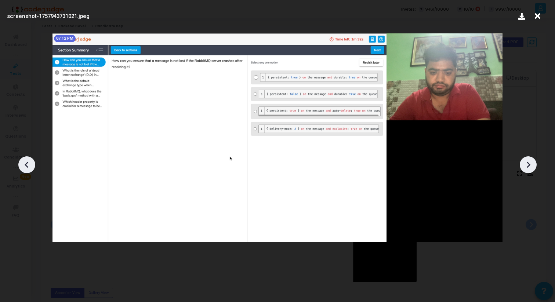
click at [523, 165] on icon at bounding box center [528, 164] width 11 height 11
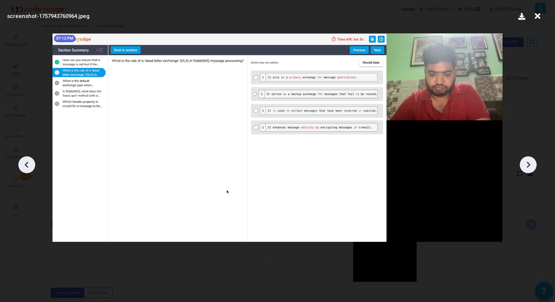
click at [523, 165] on icon at bounding box center [528, 164] width 11 height 11
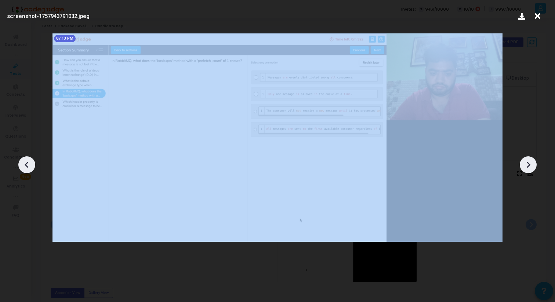
click at [523, 165] on icon at bounding box center [528, 164] width 11 height 11
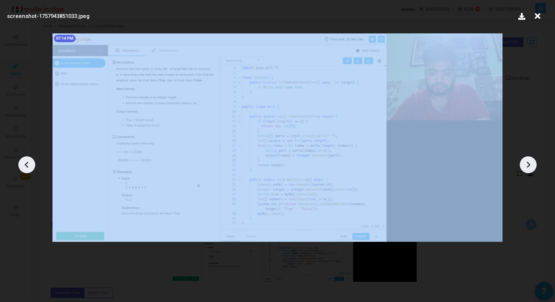
click at [523, 165] on icon at bounding box center [528, 164] width 11 height 11
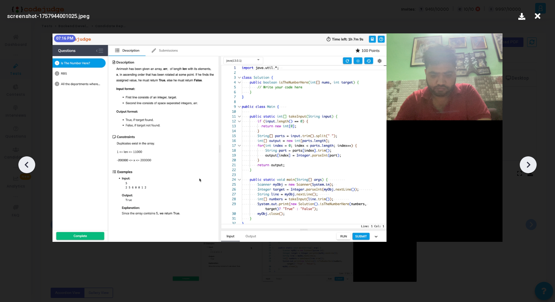
click at [523, 165] on icon at bounding box center [528, 164] width 11 height 11
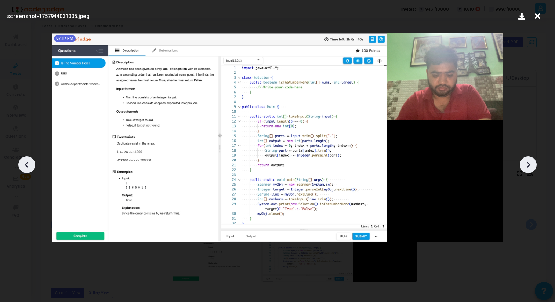
click at [523, 165] on icon at bounding box center [528, 164] width 11 height 11
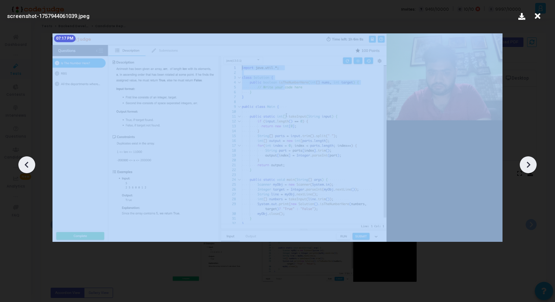
click at [523, 165] on icon at bounding box center [528, 164] width 11 height 11
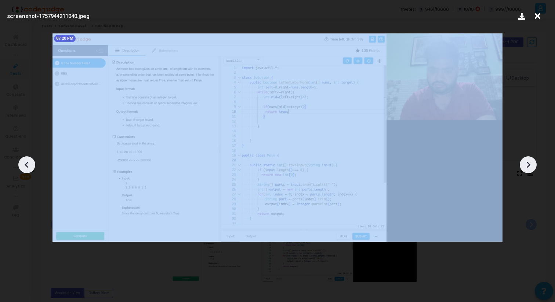
click at [523, 165] on icon at bounding box center [528, 164] width 11 height 11
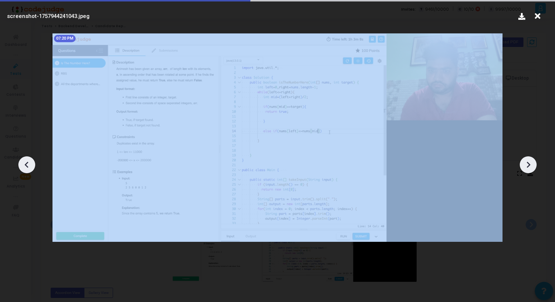
click at [523, 165] on icon at bounding box center [528, 164] width 11 height 11
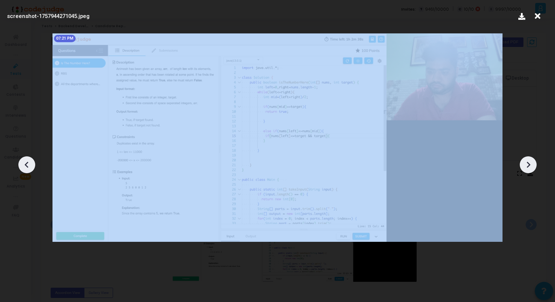
click at [523, 165] on icon at bounding box center [528, 164] width 11 height 11
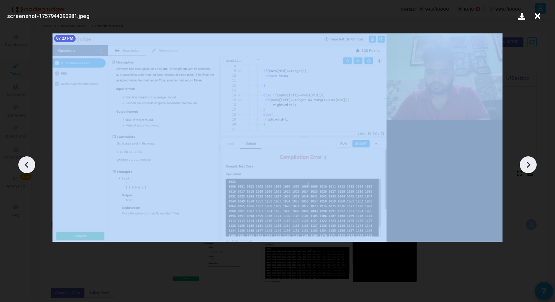
click at [523, 165] on icon at bounding box center [528, 164] width 11 height 11
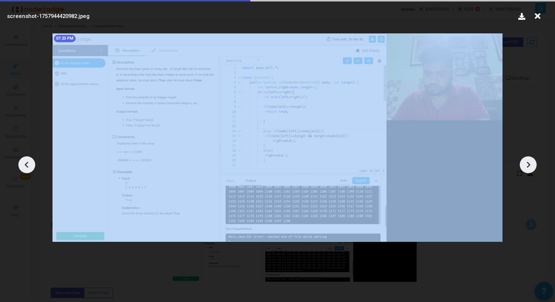
click at [523, 165] on icon at bounding box center [528, 164] width 11 height 11
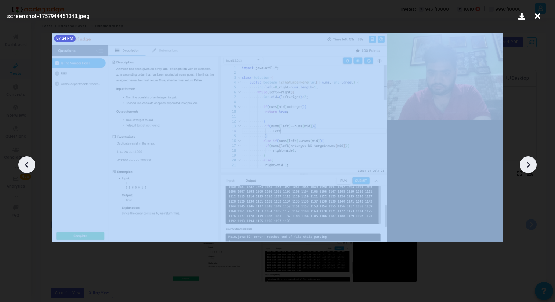
click at [523, 165] on icon at bounding box center [528, 164] width 11 height 11
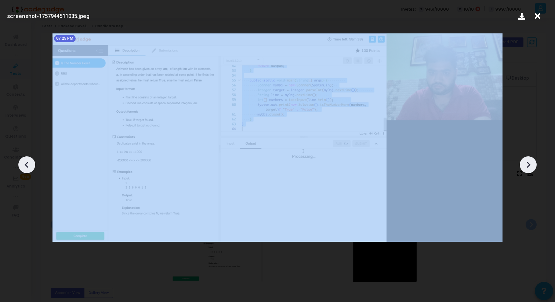
click at [523, 165] on icon at bounding box center [528, 164] width 11 height 11
